Goal: Task Accomplishment & Management: Manage account settings

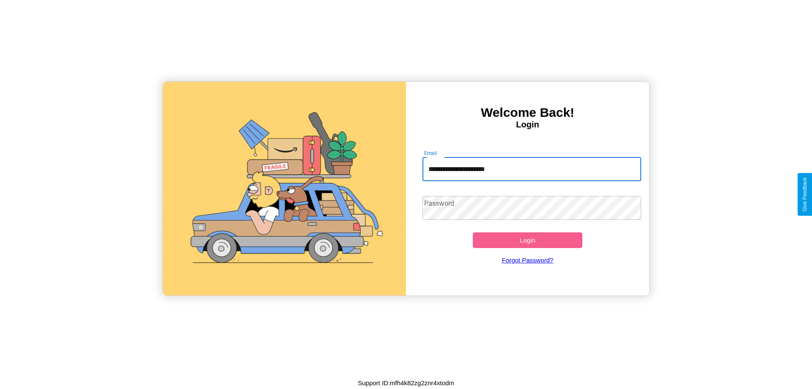
type input "**********"
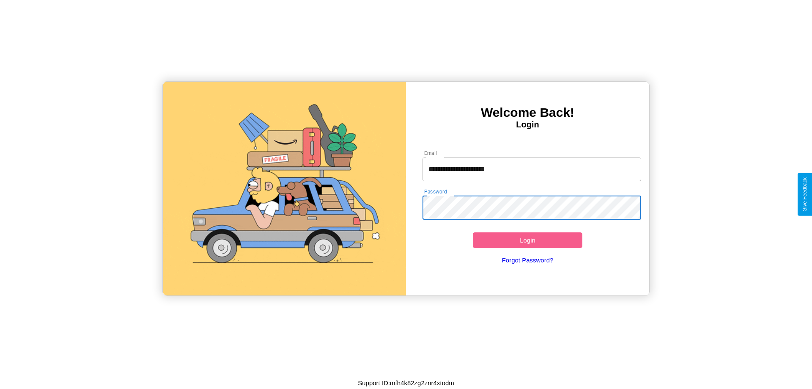
click at [527, 240] on button "Login" at bounding box center [528, 240] width 110 height 16
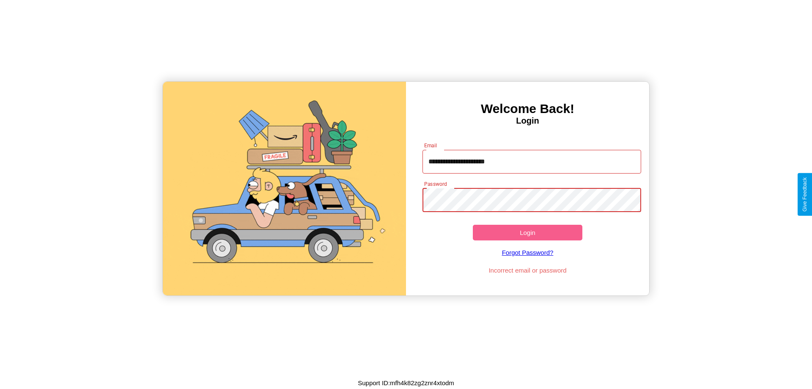
click at [527, 232] on button "Login" at bounding box center [528, 233] width 110 height 16
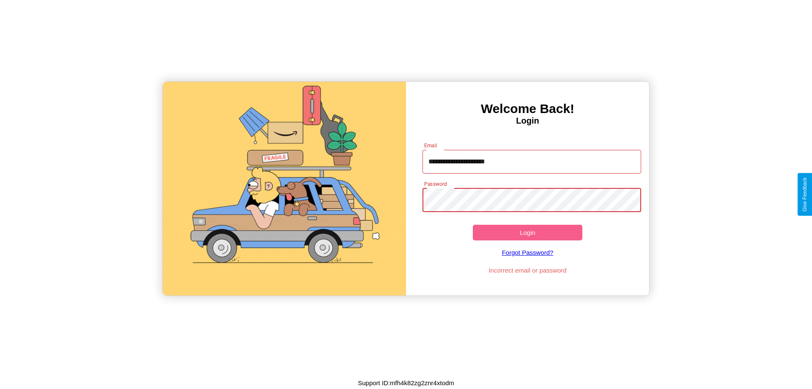
click at [527, 232] on button "Login" at bounding box center [528, 233] width 110 height 16
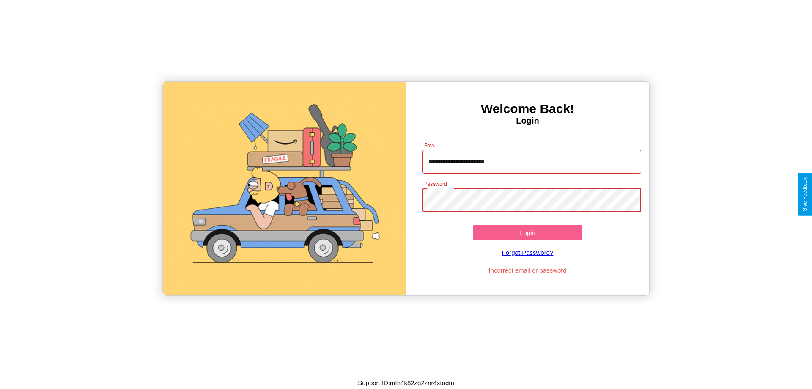
click at [527, 232] on button "Login" at bounding box center [528, 233] width 110 height 16
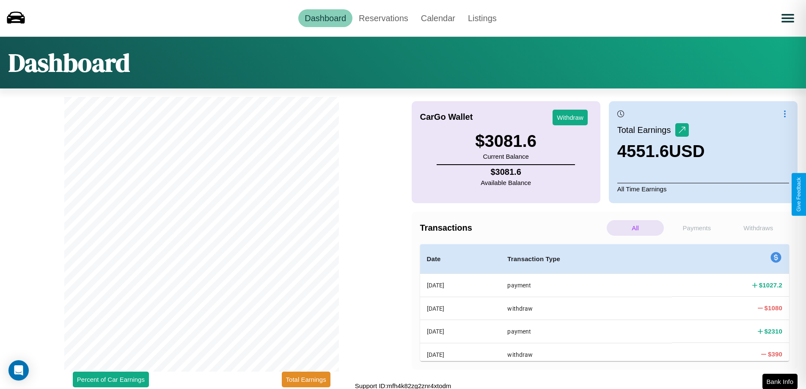
scroll to position [3, 0]
